Goal: Information Seeking & Learning: Find specific fact

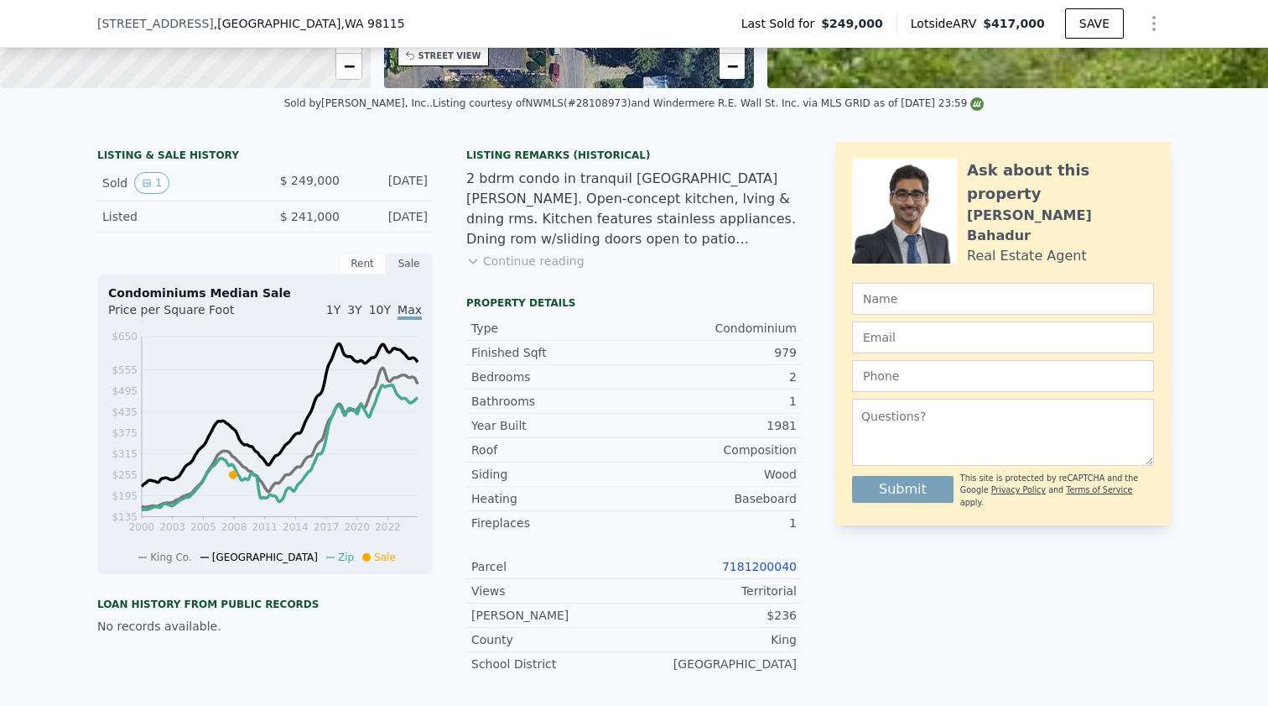
scroll to position [670, 0]
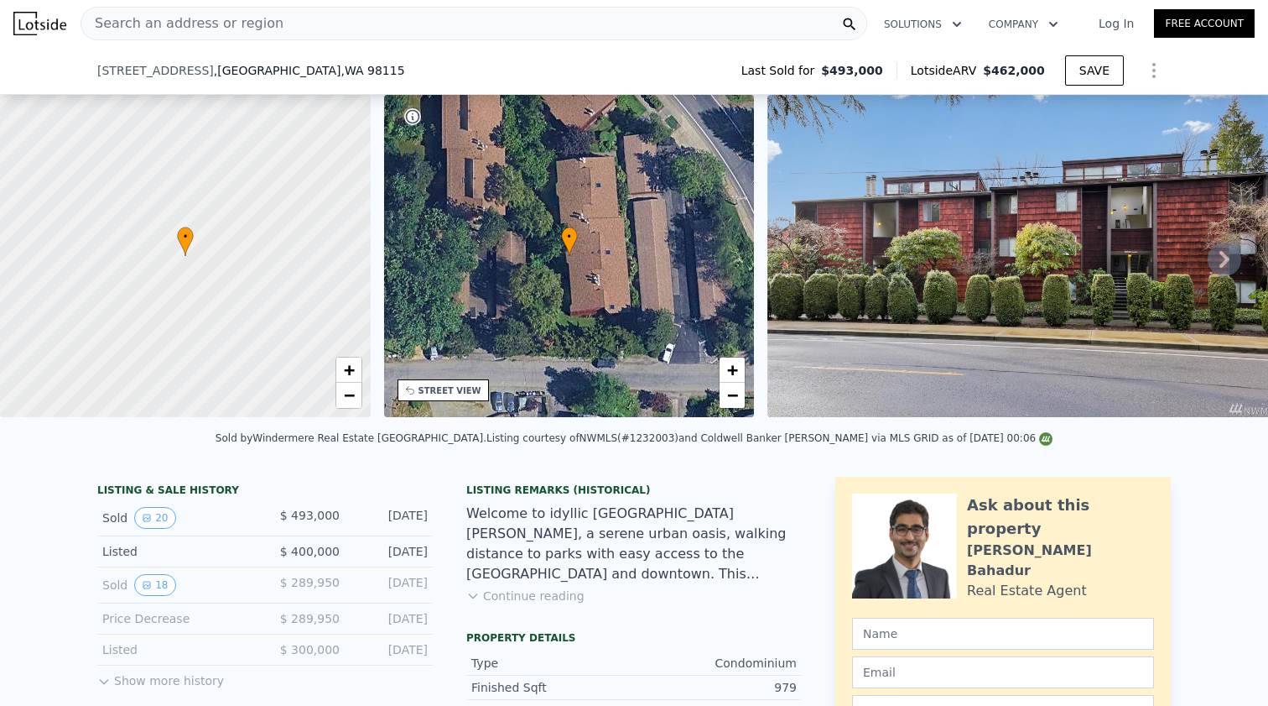
scroll to position [169, 0]
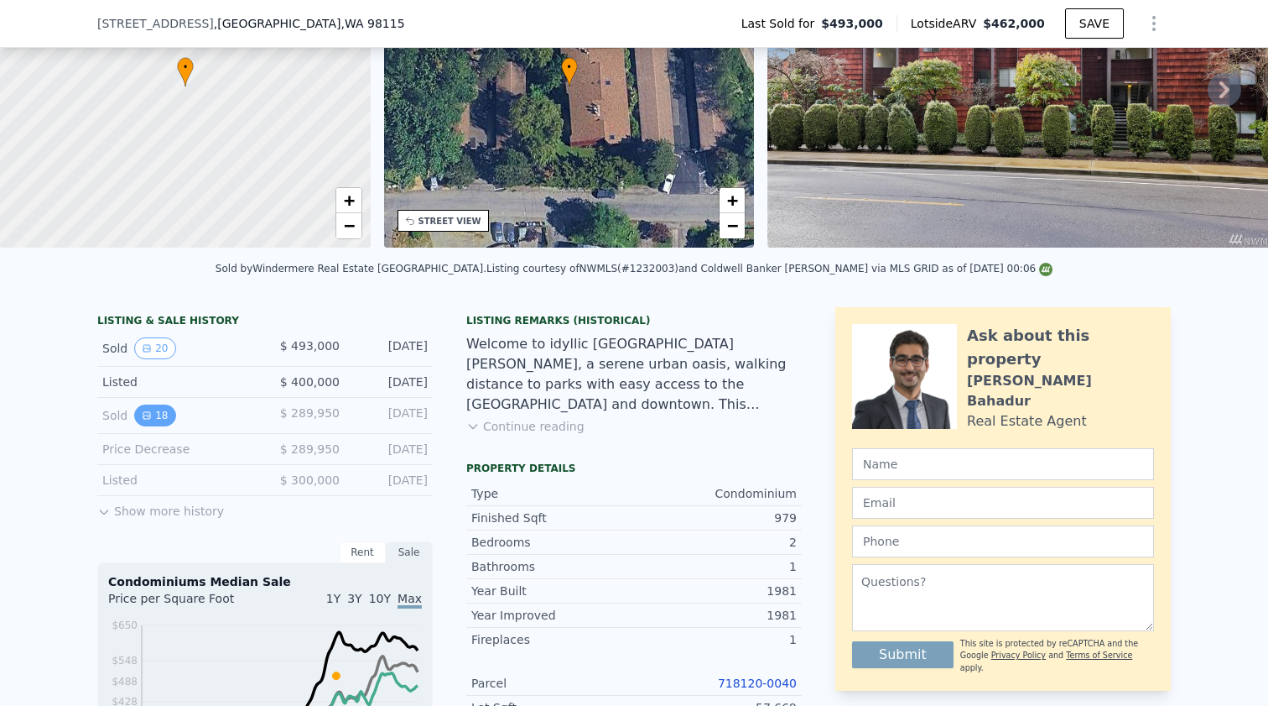
click at [148, 415] on icon "View historical data" at bounding box center [146, 415] width 7 height 7
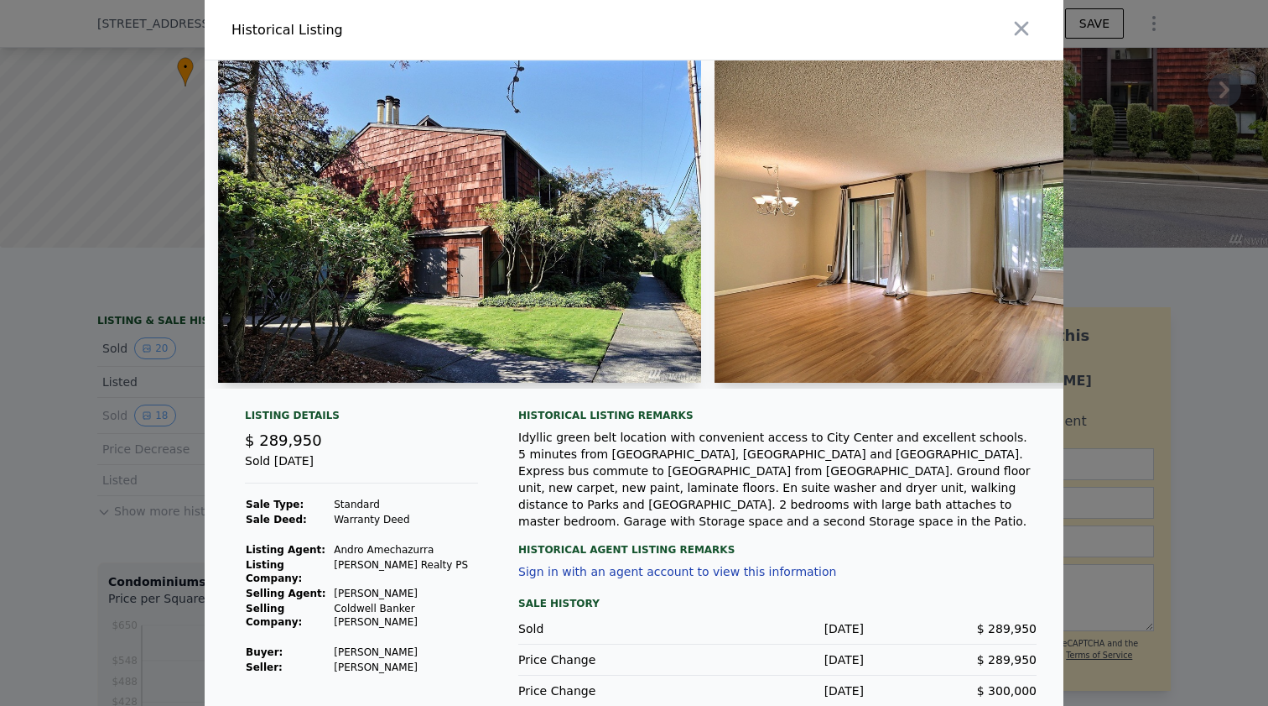
click at [112, 422] on div at bounding box center [634, 353] width 1268 height 706
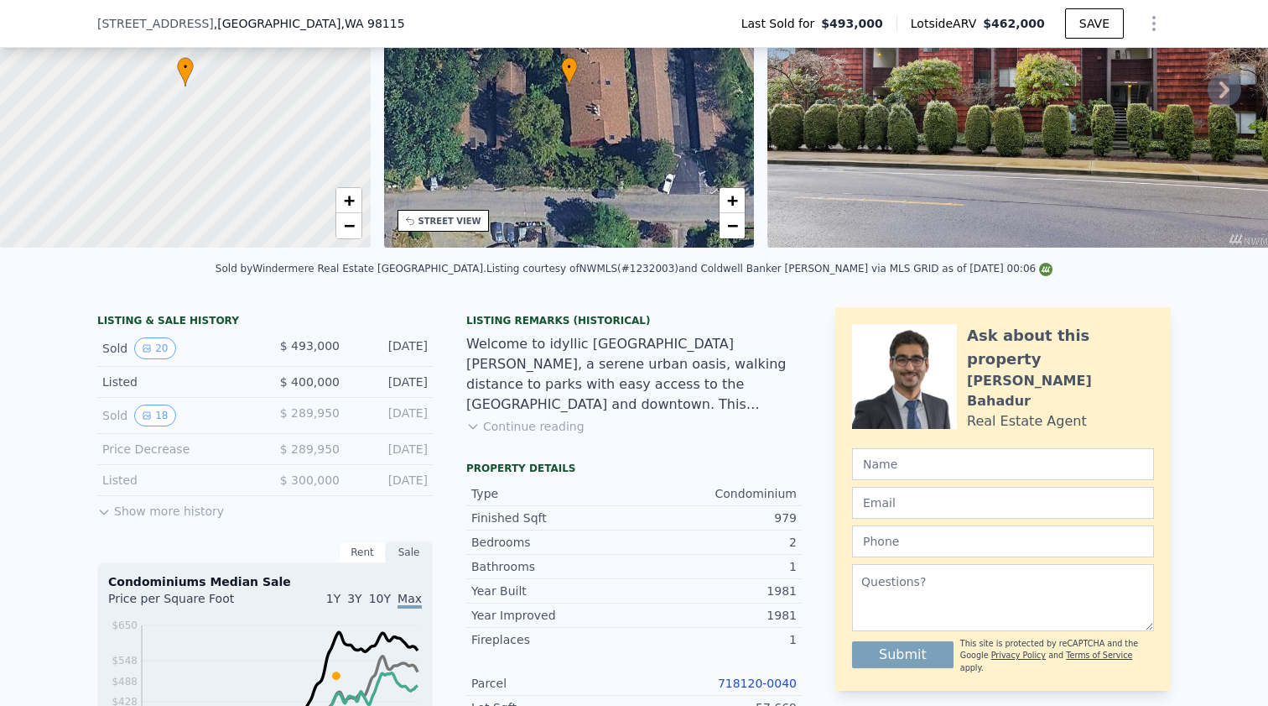
click at [123, 484] on div "Listed" at bounding box center [176, 479] width 149 height 17
click at [140, 510] on button "Show more history" at bounding box center [160, 507] width 127 height 23
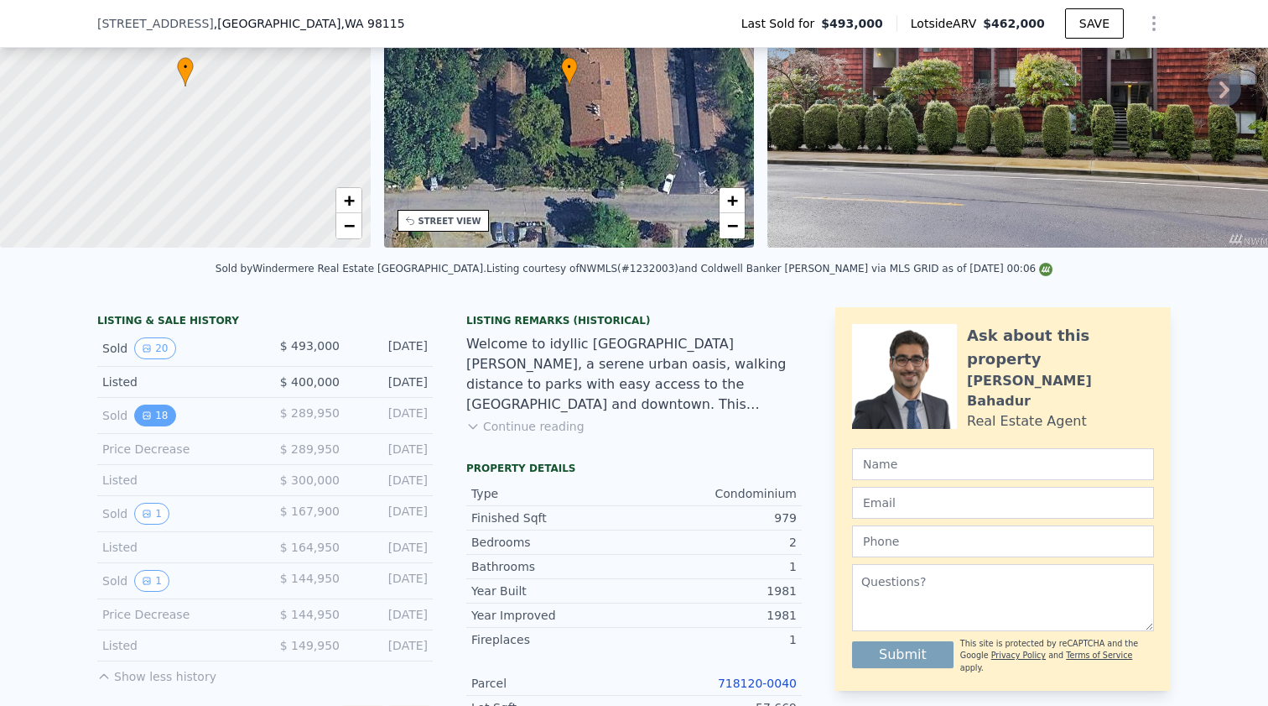
click at [155, 420] on button "18" at bounding box center [154, 415] width 41 height 22
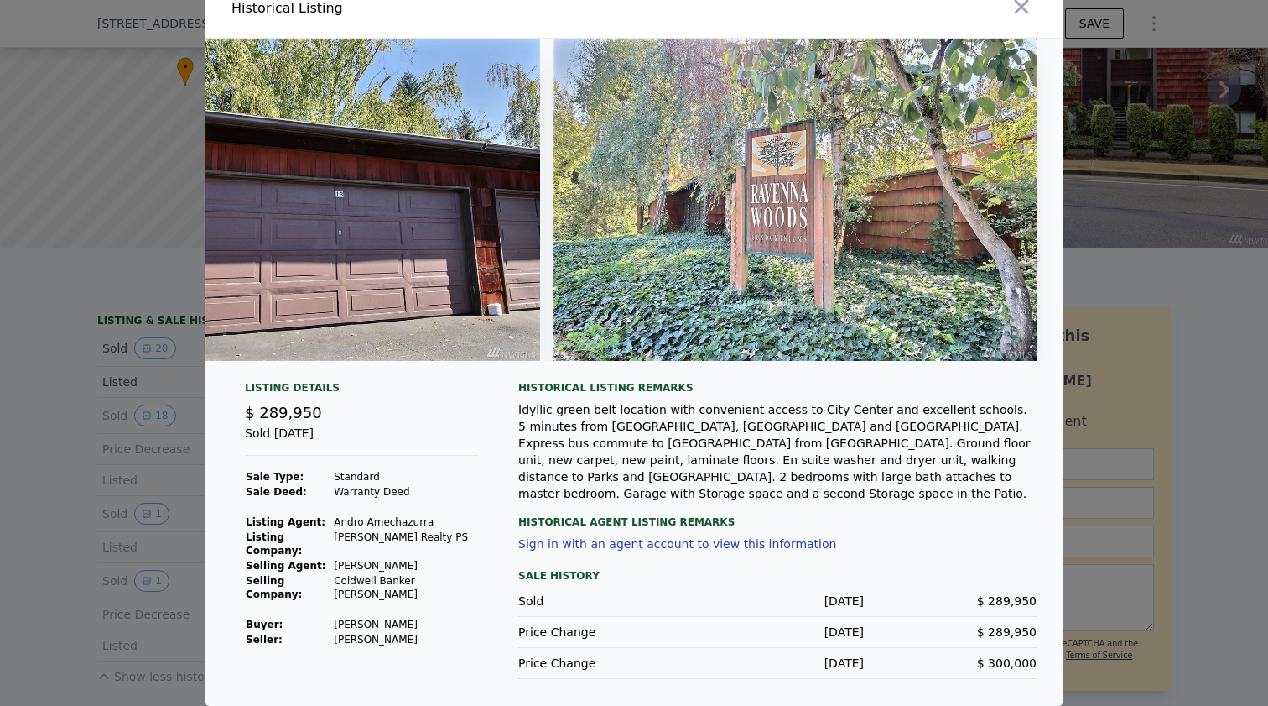
scroll to position [28, 0]
click at [35, 443] on div at bounding box center [634, 353] width 1268 height 706
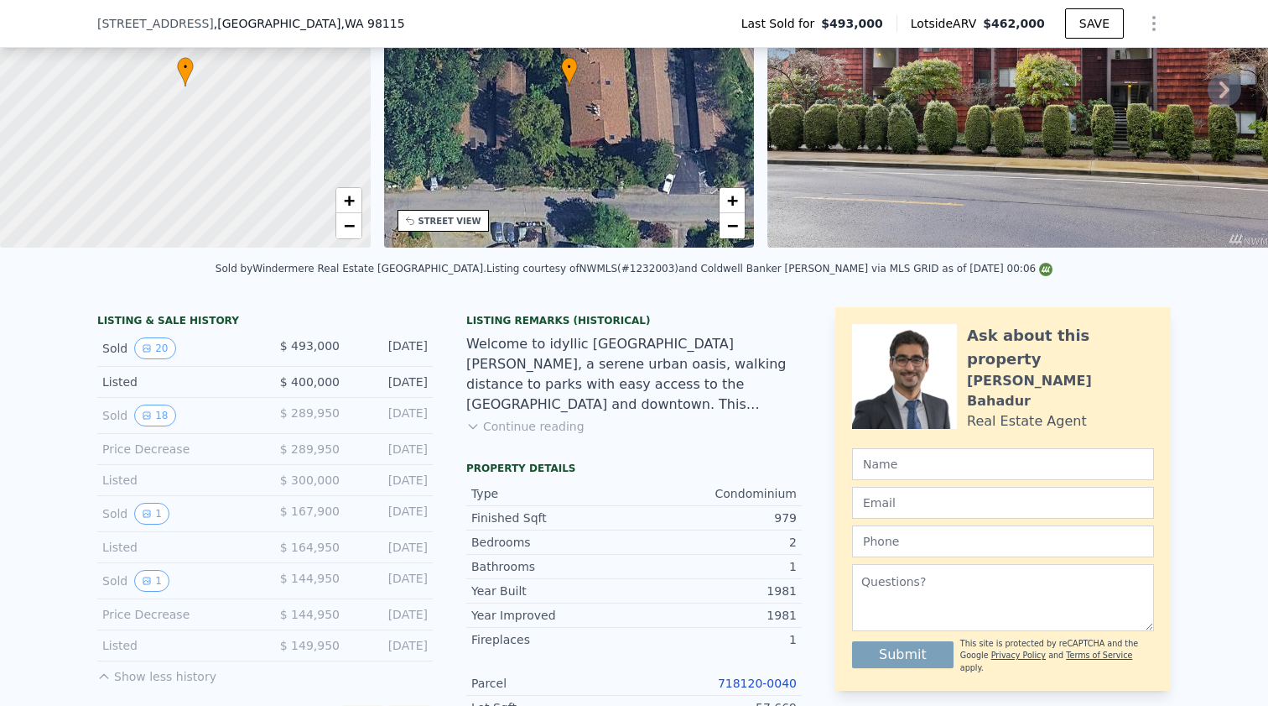
click at [155, 336] on div "Sold 20 $ 493,000 [DATE]" at bounding box center [265, 349] width 336 height 36
click at [156, 344] on button "20" at bounding box center [154, 348] width 41 height 22
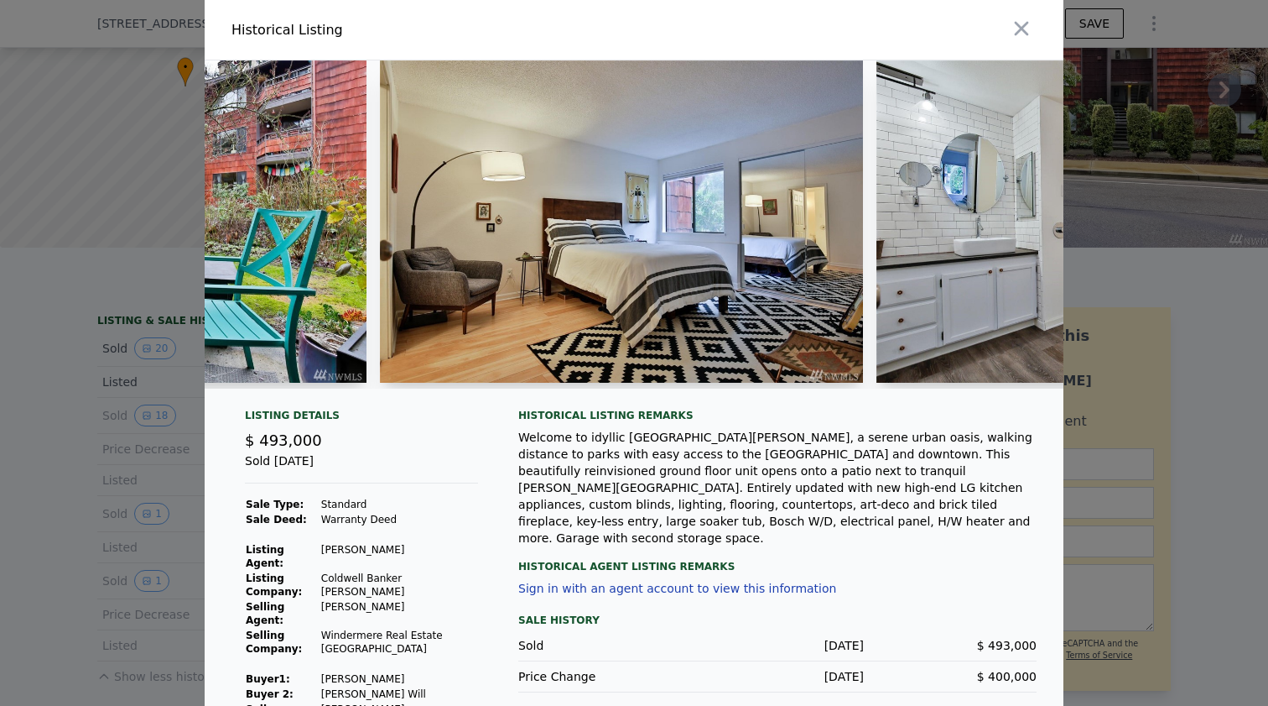
scroll to position [0, 7927]
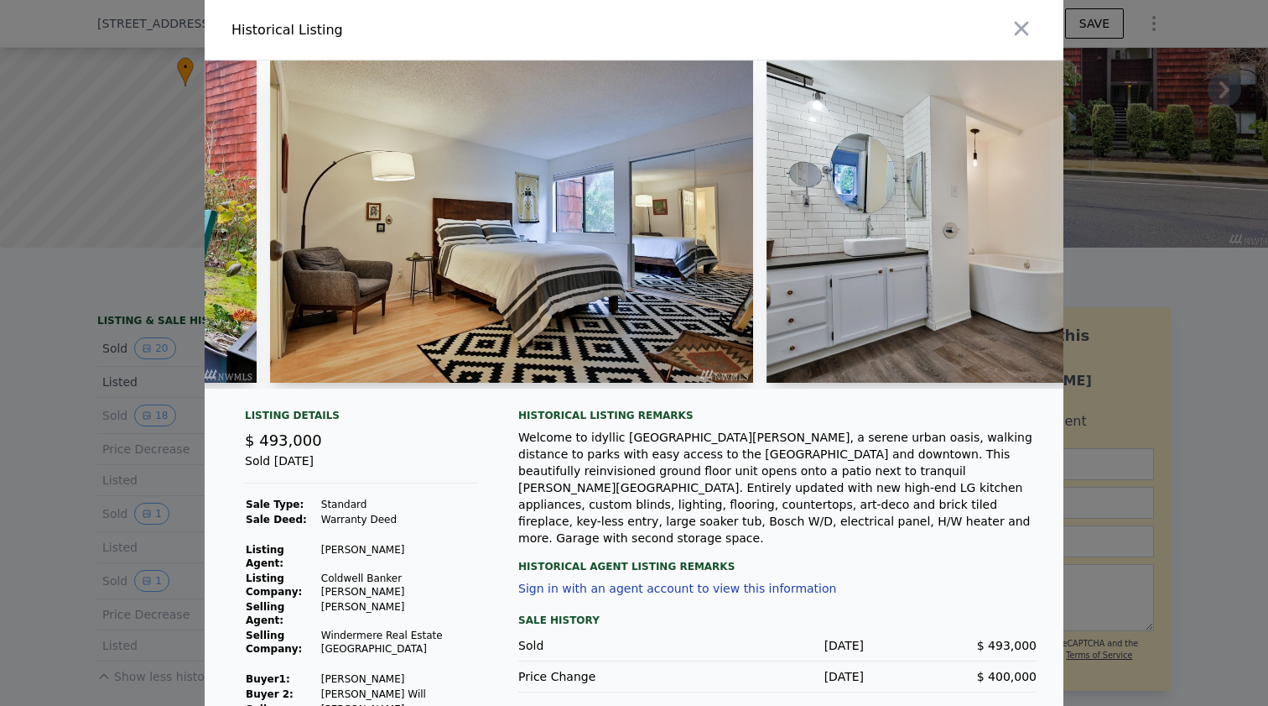
click at [1268, 136] on div at bounding box center [634, 353] width 1268 height 706
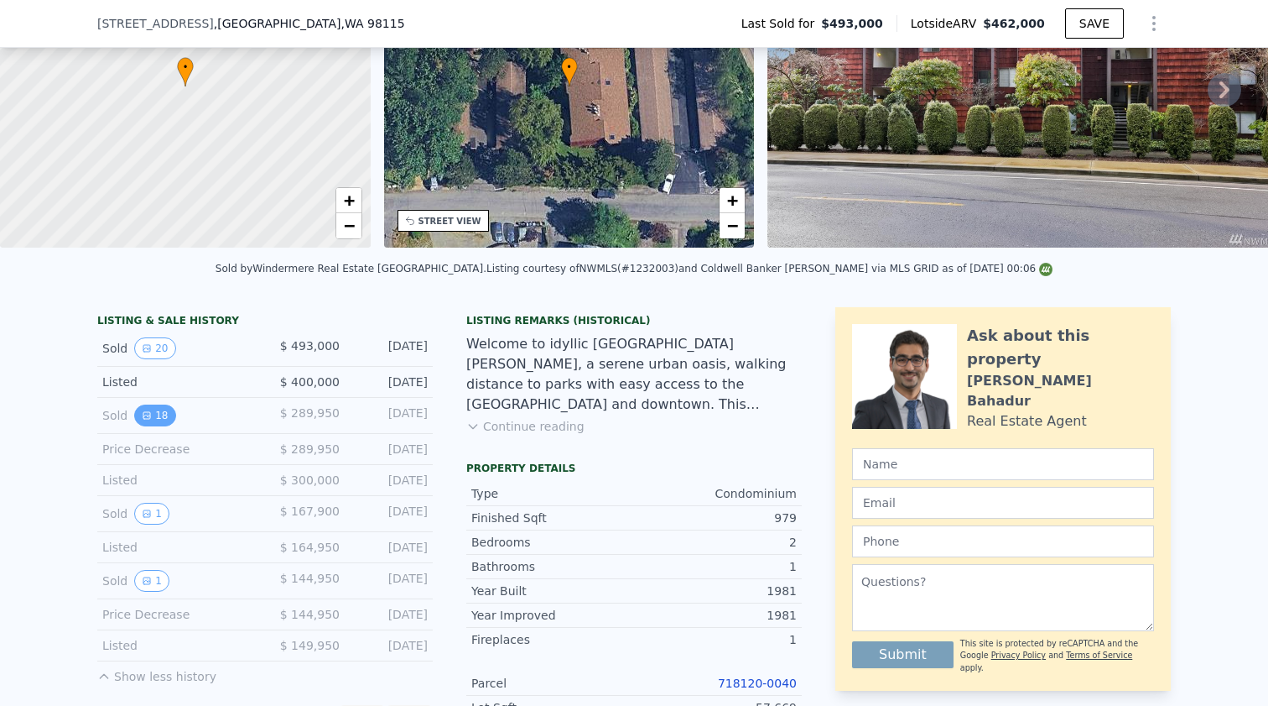
click at [156, 423] on button "18" at bounding box center [154, 415] width 41 height 22
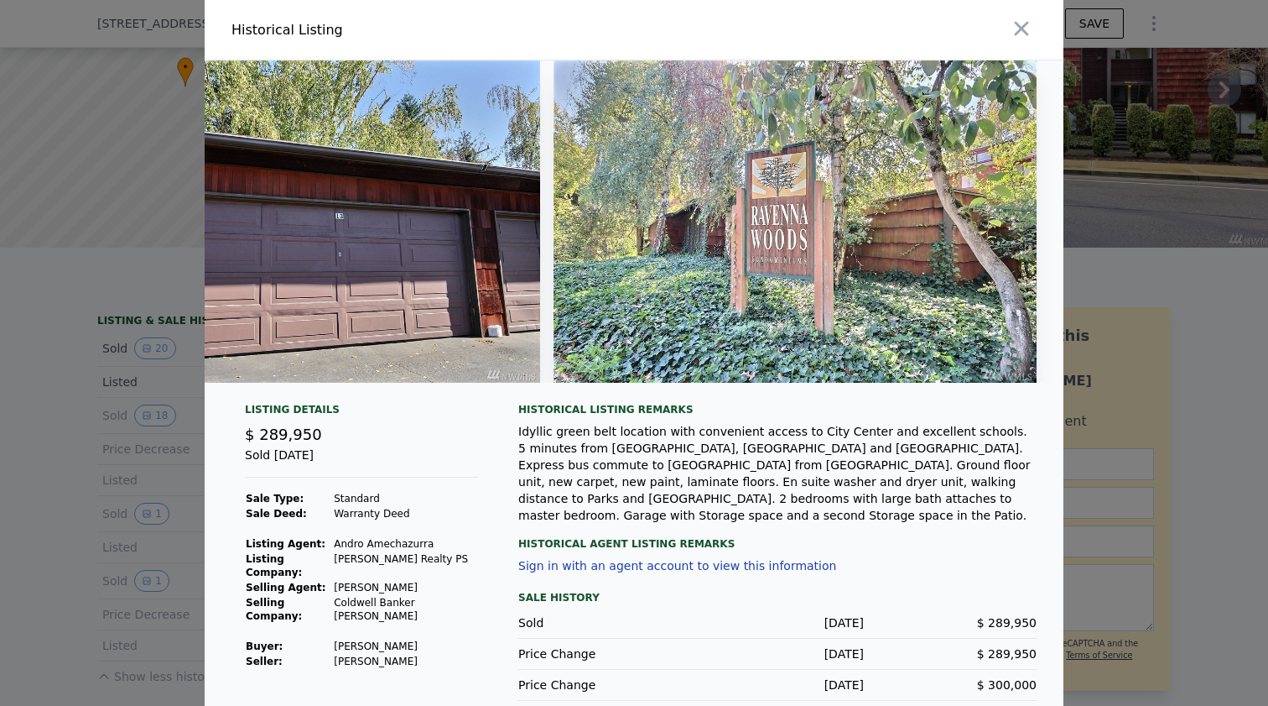
scroll to position [0, 8107]
